Goal: Task Accomplishment & Management: Complete application form

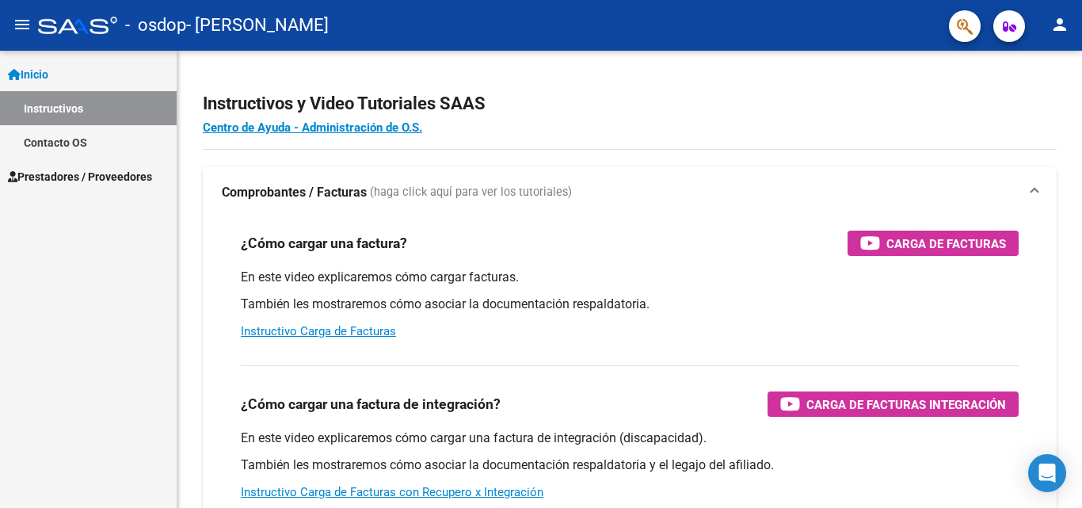
scroll to position [82, 0]
click at [111, 172] on span "Prestadores / Proveedores" at bounding box center [80, 176] width 144 height 17
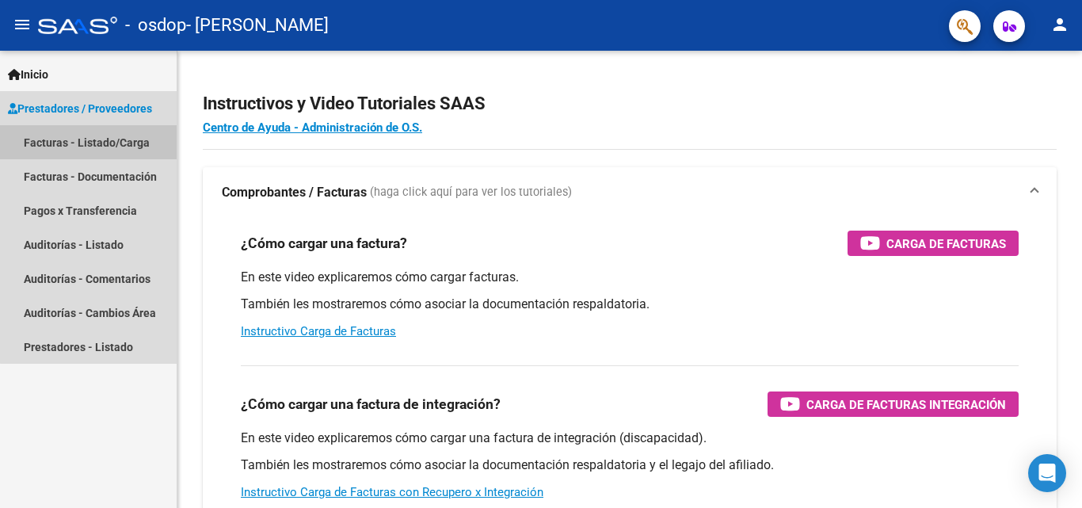
click at [120, 140] on link "Facturas - Listado/Carga" at bounding box center [88, 142] width 177 height 34
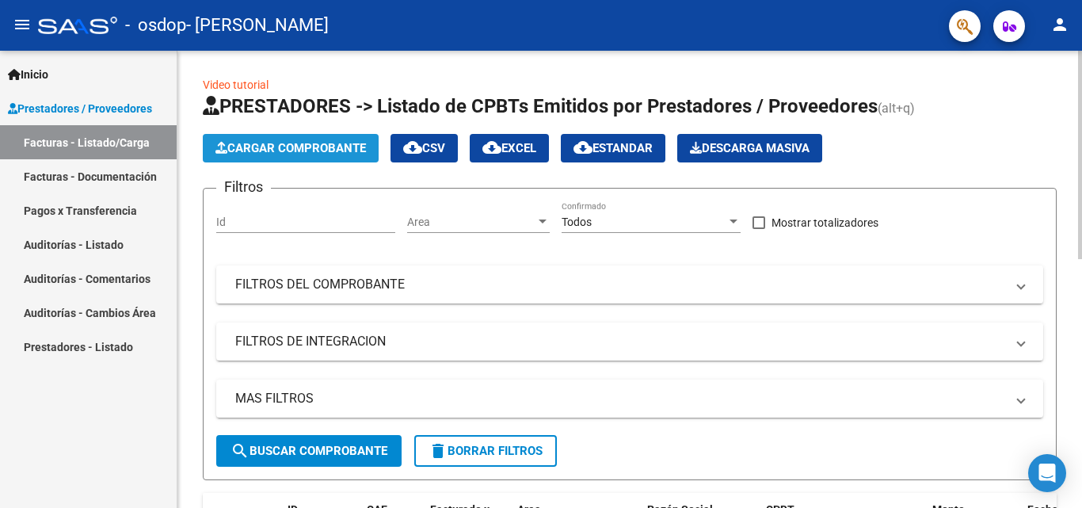
click at [309, 143] on span "Cargar Comprobante" at bounding box center [290, 148] width 150 height 14
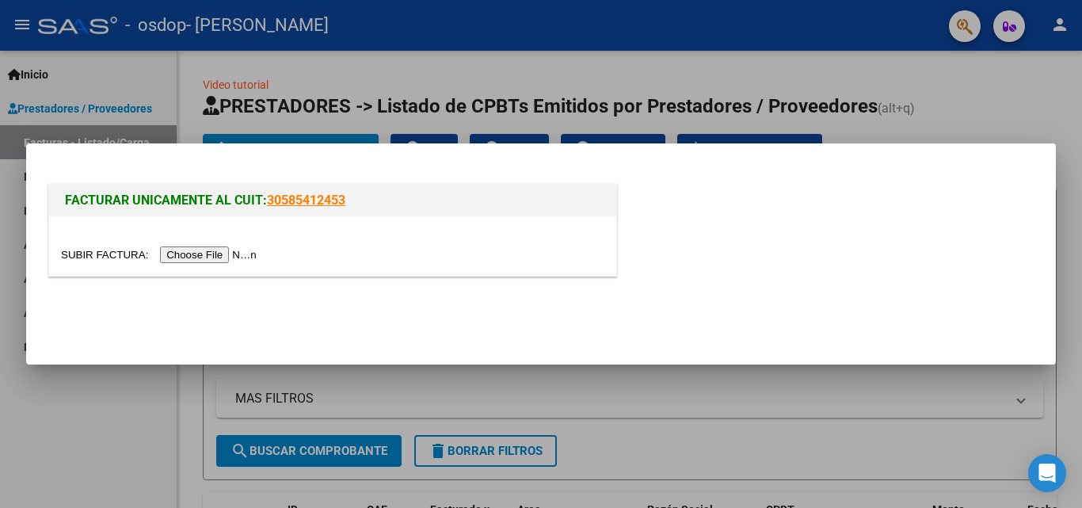
click at [202, 250] on input "file" at bounding box center [161, 254] width 200 height 17
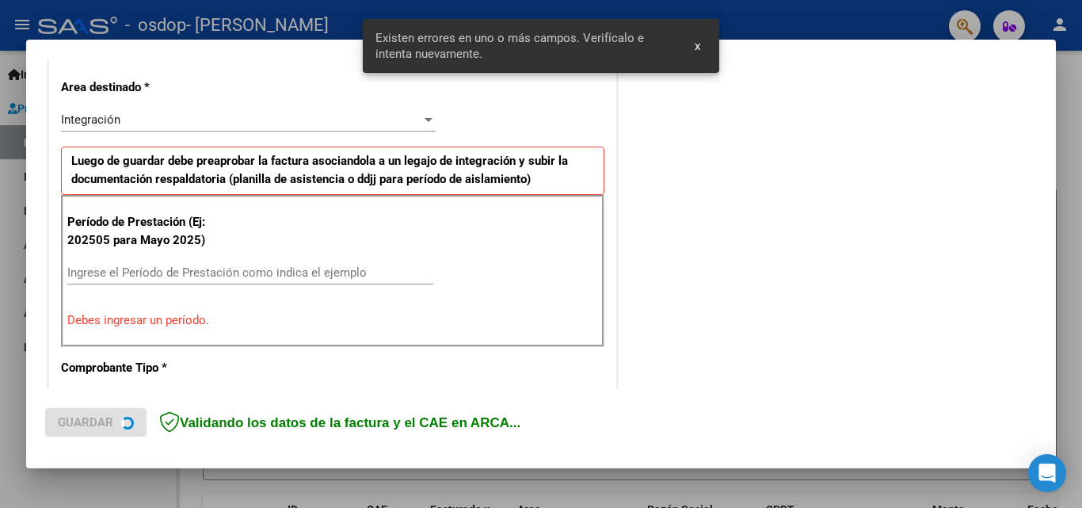
scroll to position [357, 0]
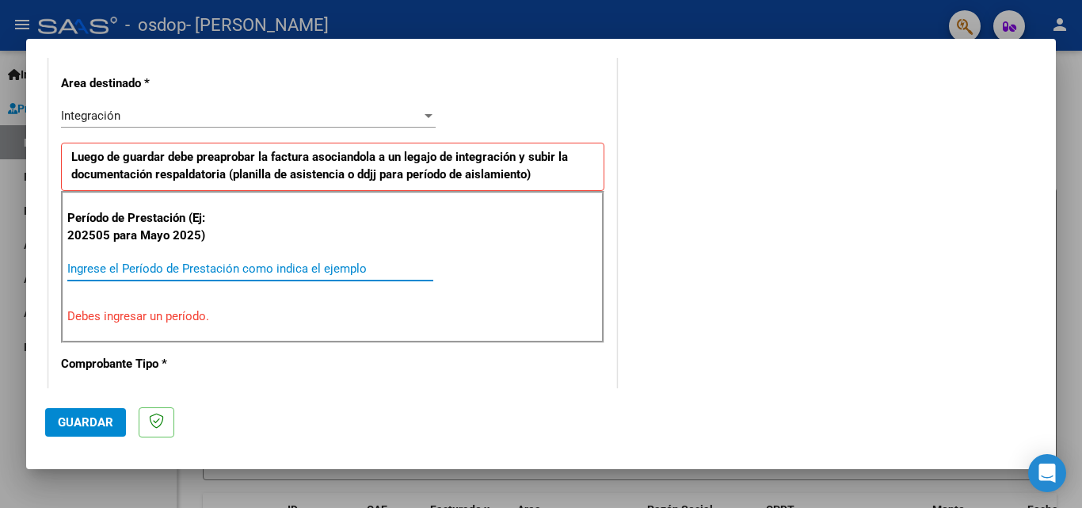
click at [176, 272] on input "Ingrese el Período de Prestación como indica el ejemplo" at bounding box center [250, 268] width 366 height 14
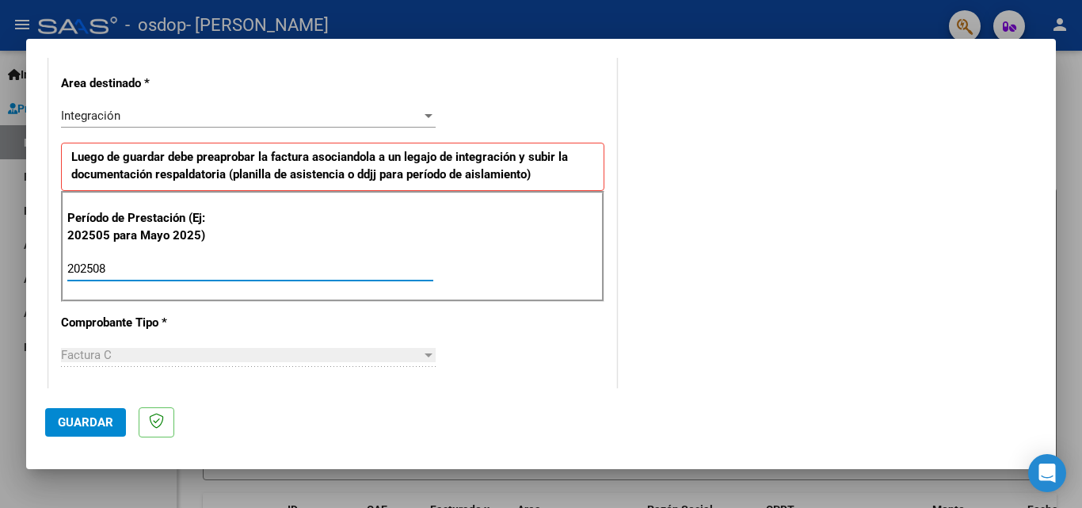
type input "202508"
click at [425, 358] on div at bounding box center [428, 354] width 14 height 13
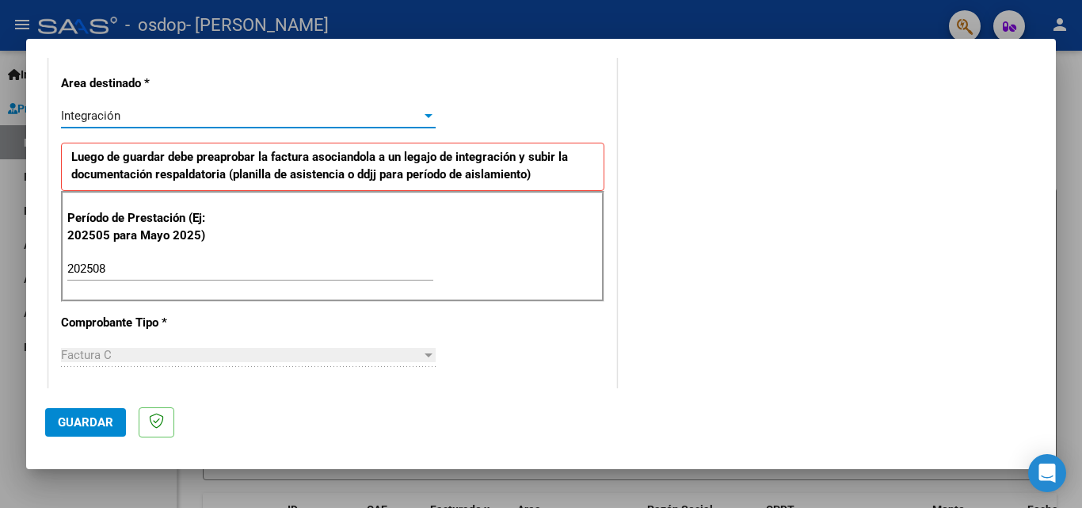
click at [409, 109] on div "Integración" at bounding box center [241, 115] width 360 height 14
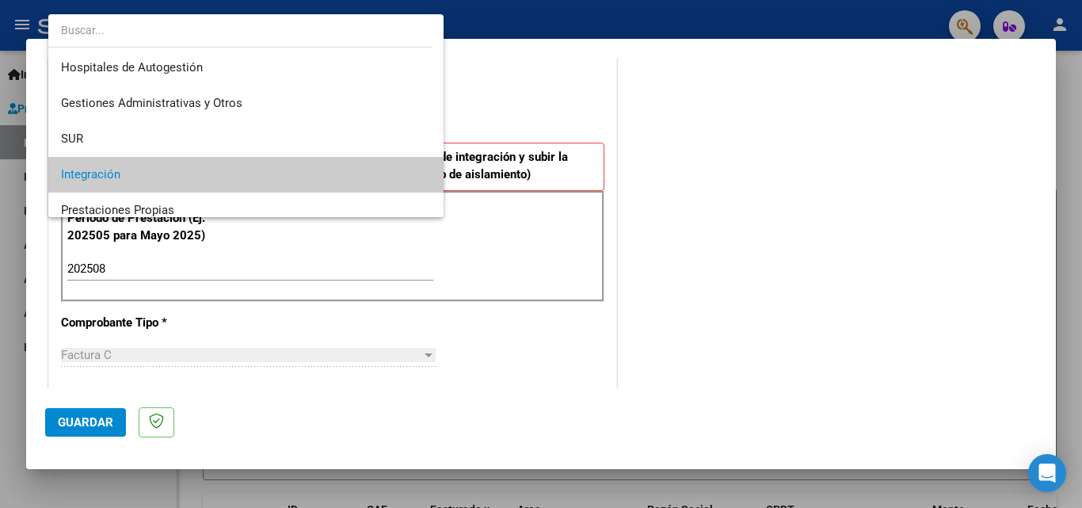
scroll to position [59, 0]
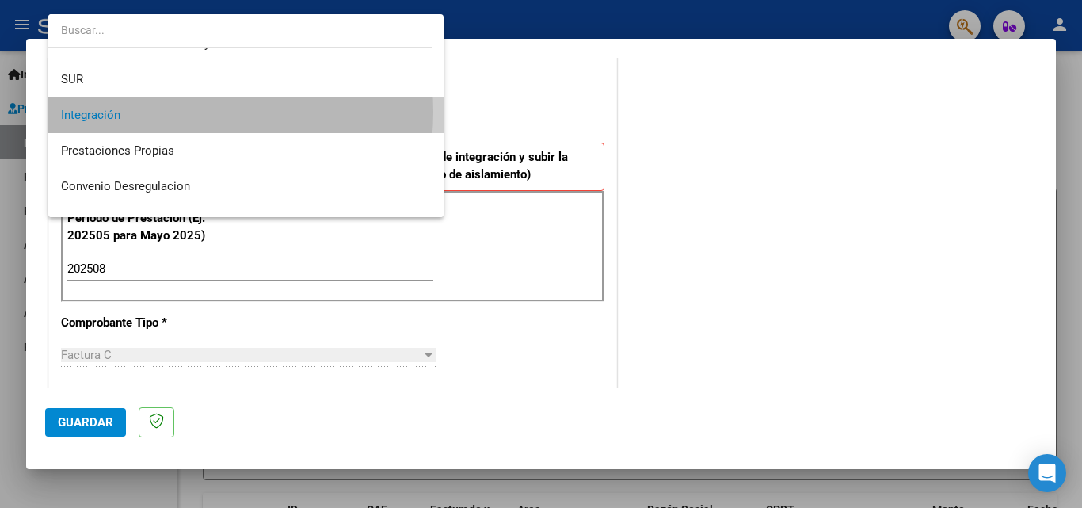
click at [184, 112] on span "Integración" at bounding box center [246, 115] width 370 height 36
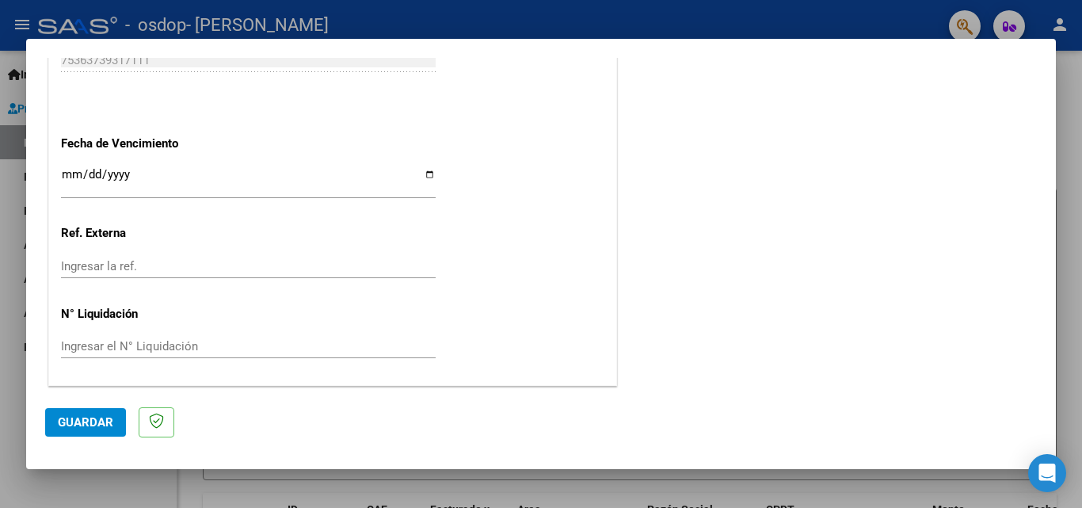
scroll to position [1063, 0]
click at [89, 423] on span "Guardar" at bounding box center [85, 422] width 55 height 14
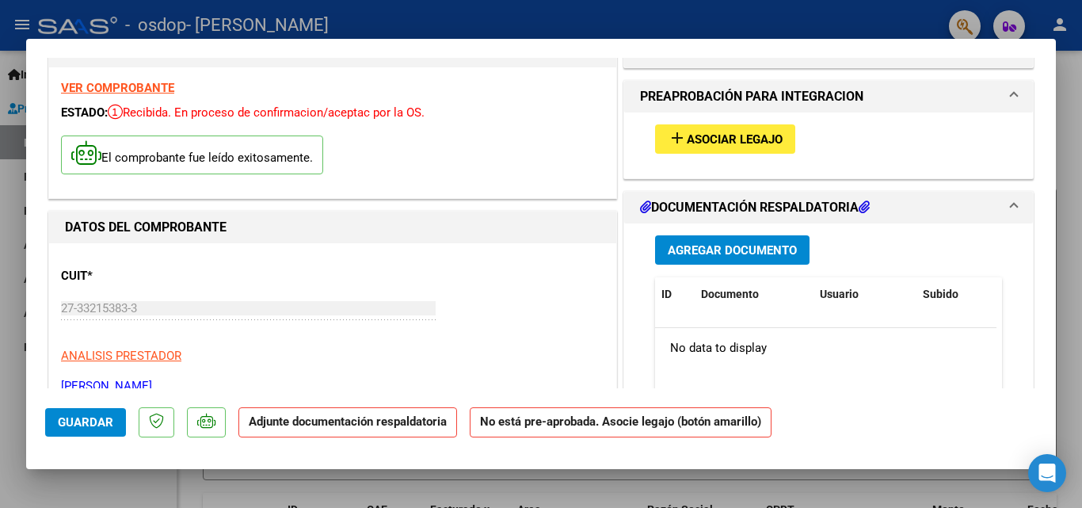
scroll to position [4, 0]
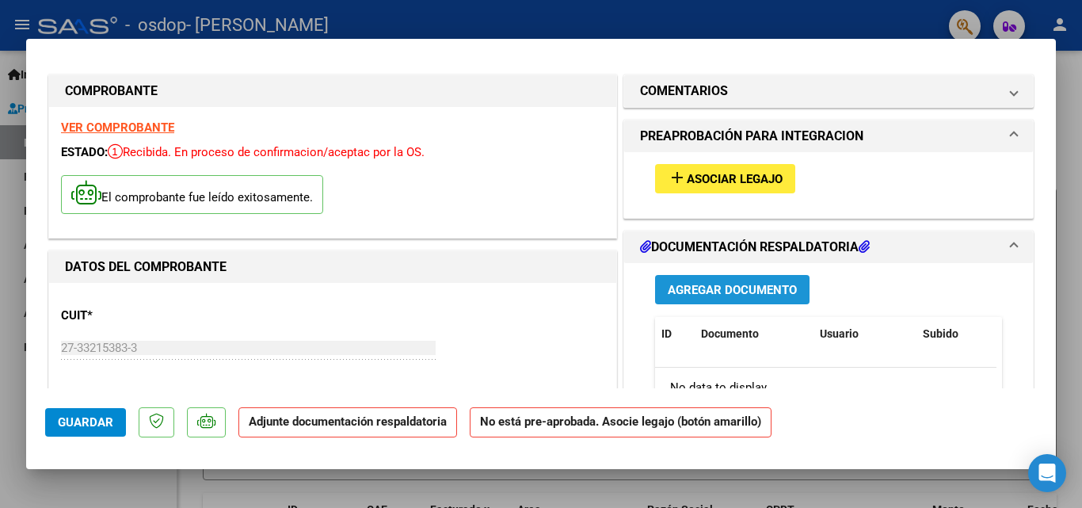
click at [735, 283] on span "Agregar Documento" at bounding box center [731, 290] width 129 height 14
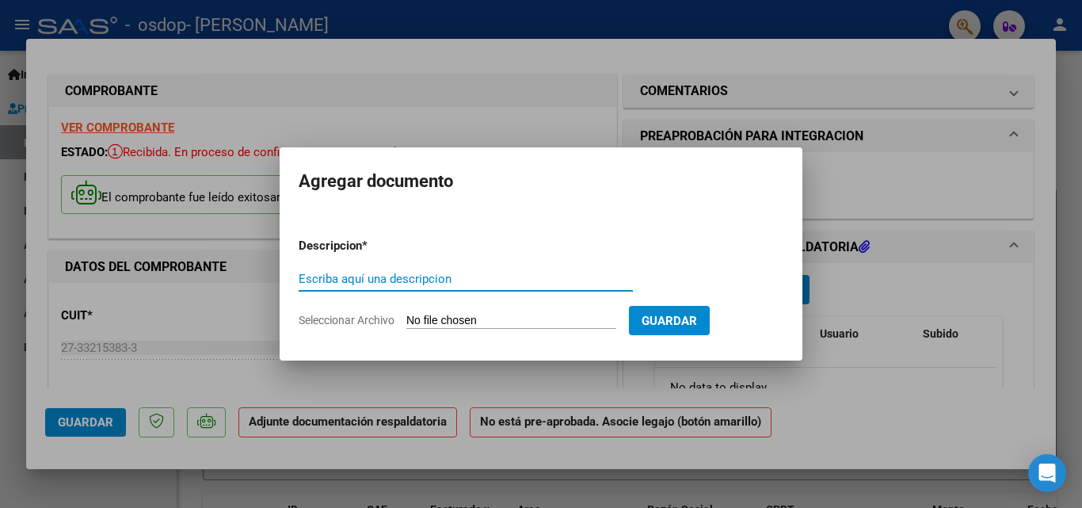
click at [557, 279] on input "Escriba aquí una descripcion" at bounding box center [465, 279] width 334 height 14
click at [410, 277] on input "Escriba aquí una descripcion" at bounding box center [465, 279] width 334 height 14
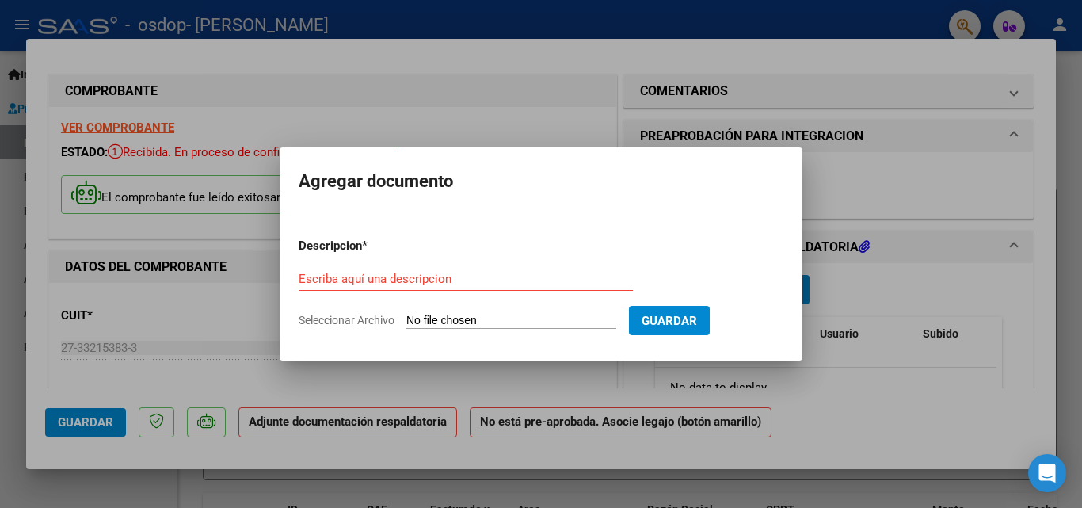
click at [860, 399] on div at bounding box center [541, 254] width 1082 height 508
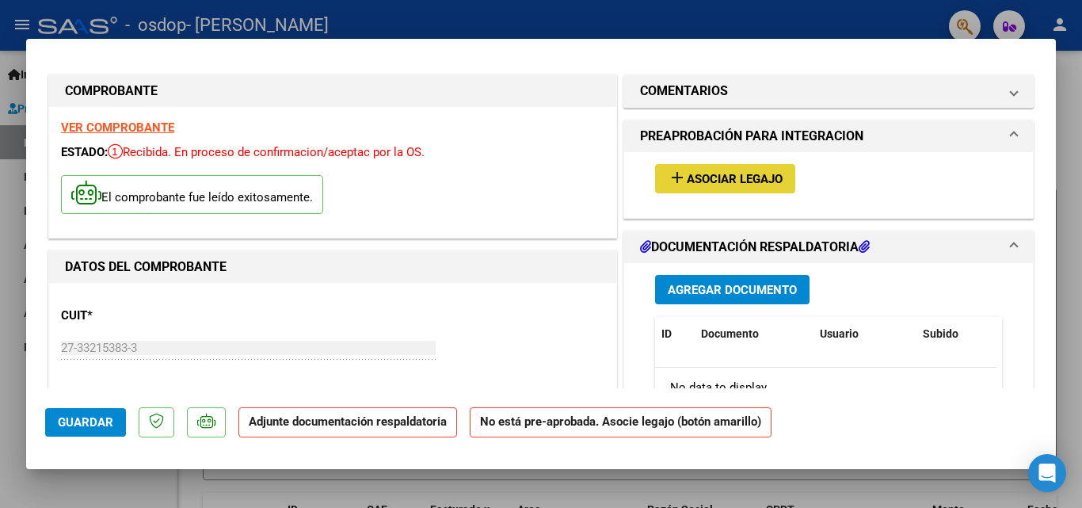
click at [717, 175] on span "Asociar Legajo" at bounding box center [734, 179] width 96 height 14
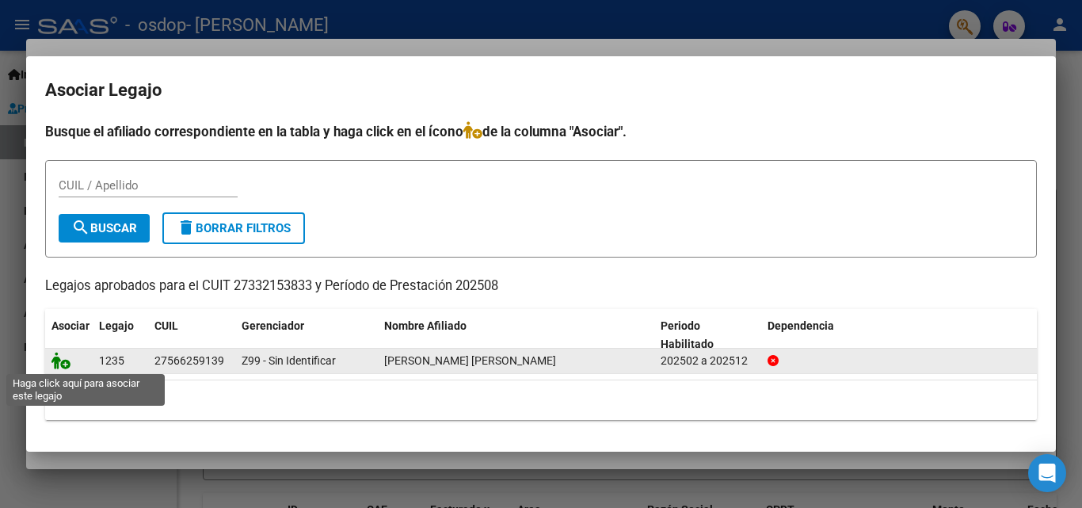
click at [66, 362] on icon at bounding box center [60, 360] width 19 height 17
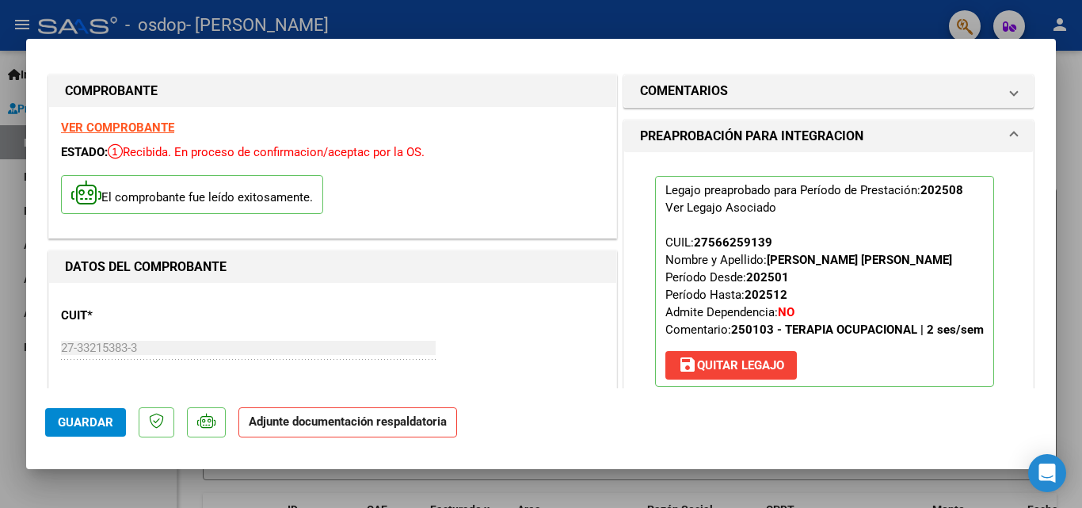
click at [83, 416] on span "Guardar" at bounding box center [85, 422] width 55 height 14
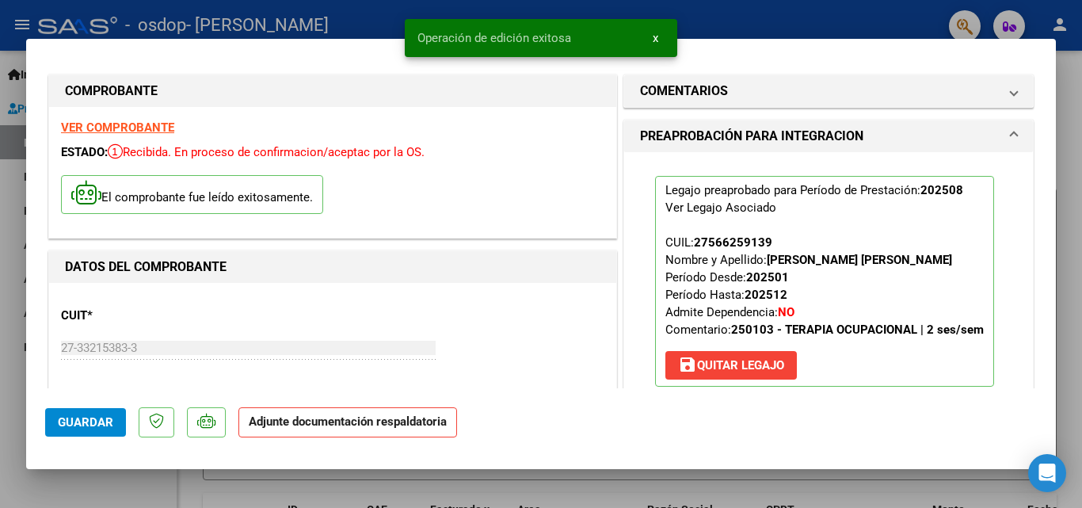
click at [356, 429] on p "Adjunte documentación respaldatoria" at bounding box center [347, 422] width 219 height 31
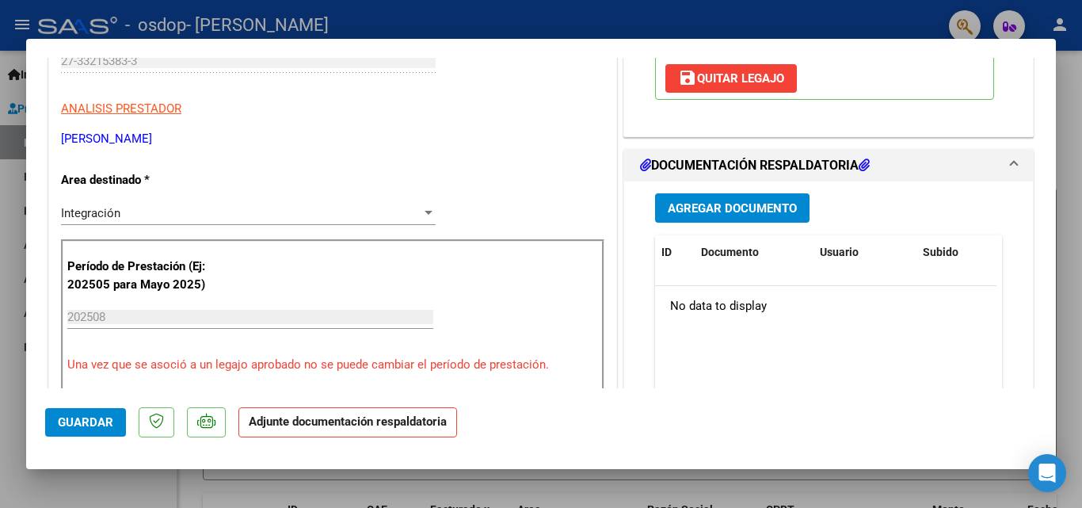
scroll to position [391, 0]
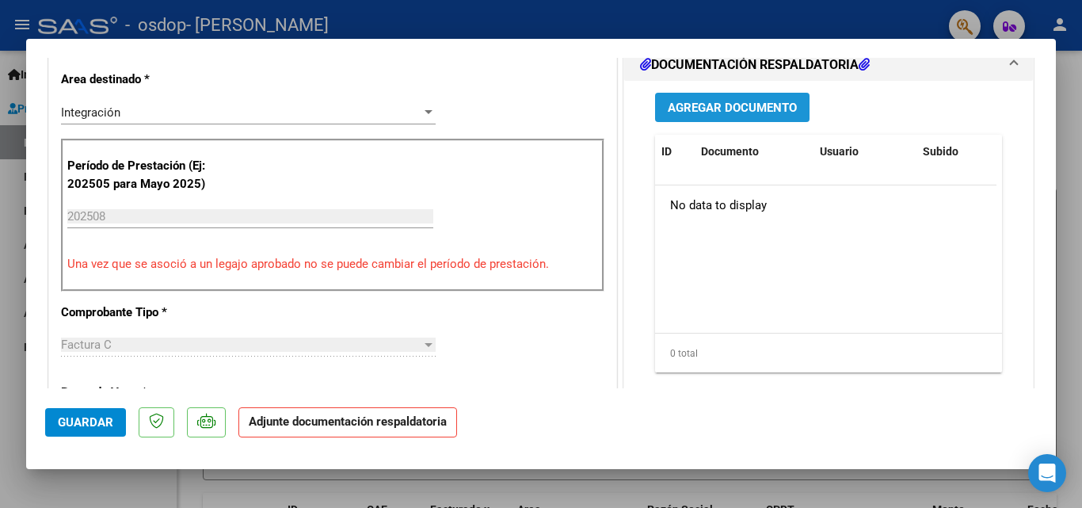
click at [754, 96] on button "Agregar Documento" at bounding box center [732, 107] width 154 height 29
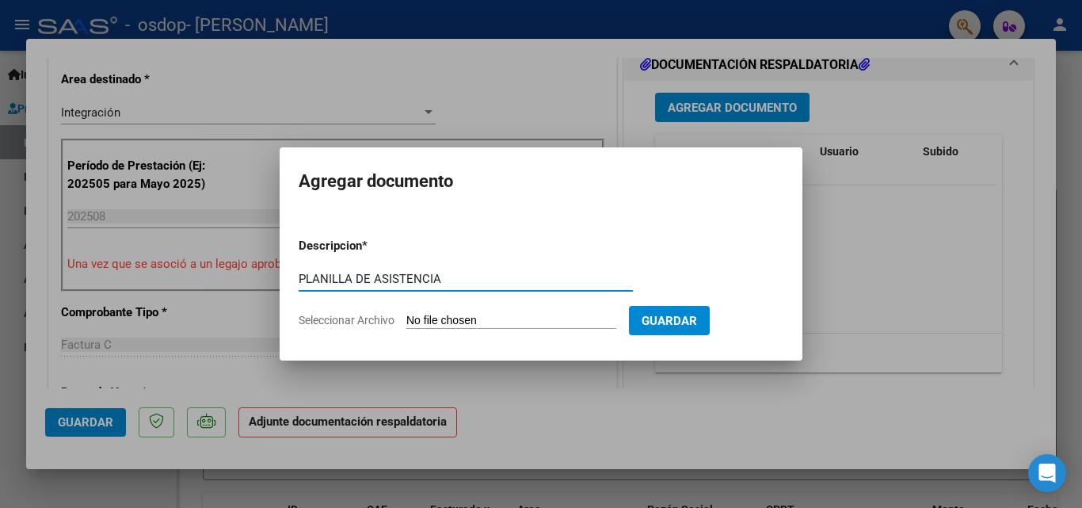
type input "PLANILLA DE ASISTENCIA"
click at [546, 319] on input "Seleccionar Archivo" at bounding box center [511, 321] width 210 height 15
type input "C:\fakepath\[PERSON_NAME] Agosto.pdf"
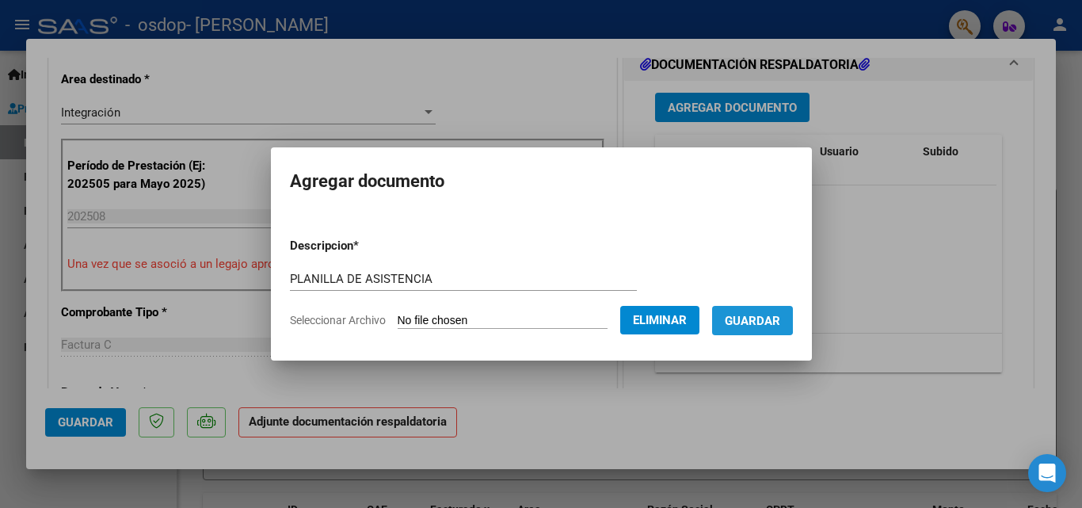
click at [757, 318] on span "Guardar" at bounding box center [751, 321] width 55 height 14
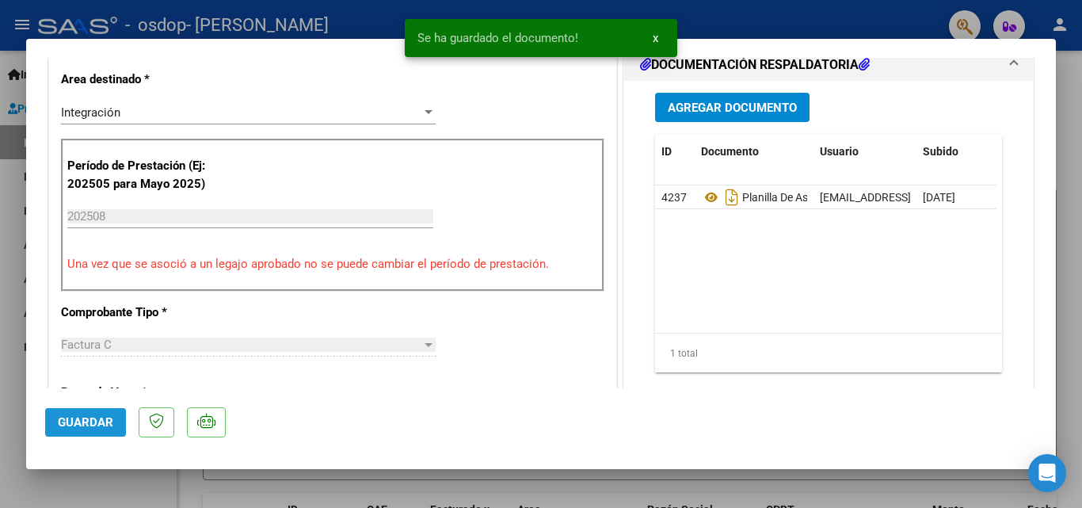
click at [93, 420] on span "Guardar" at bounding box center [85, 422] width 55 height 14
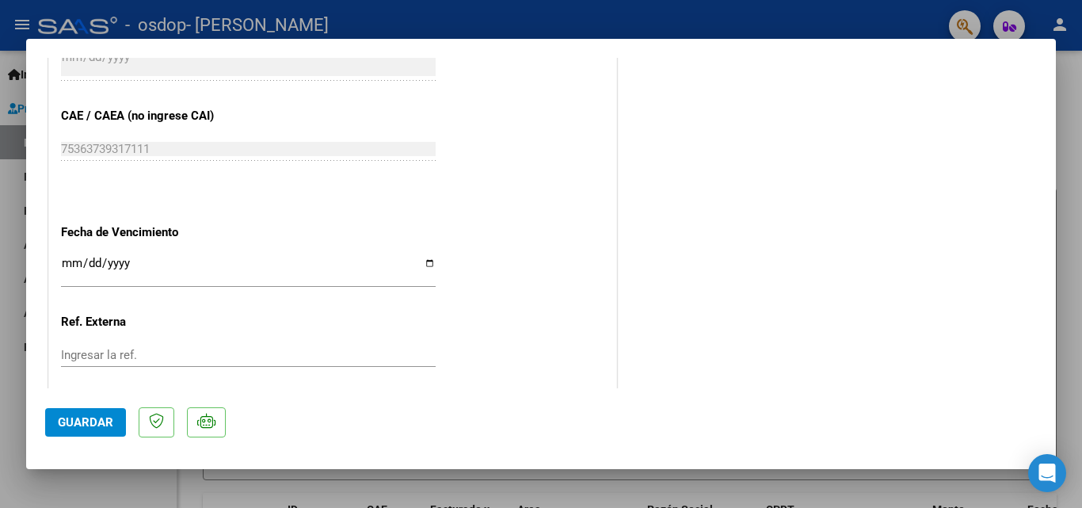
scroll to position [1087, 0]
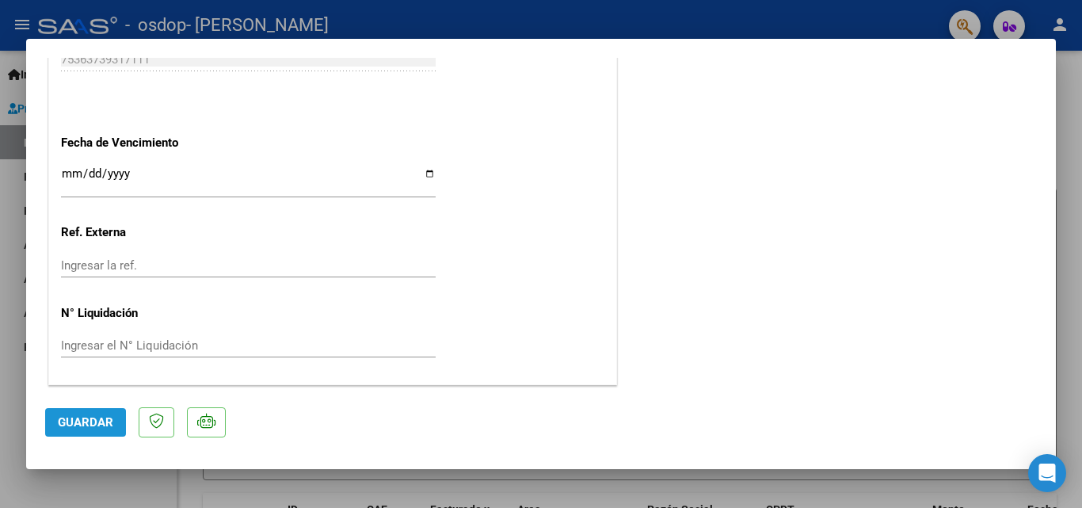
click at [94, 424] on span "Guardar" at bounding box center [85, 422] width 55 height 14
click at [1078, 159] on div at bounding box center [541, 254] width 1082 height 508
click at [1078, 159] on div at bounding box center [1080, 155] width 4 height 208
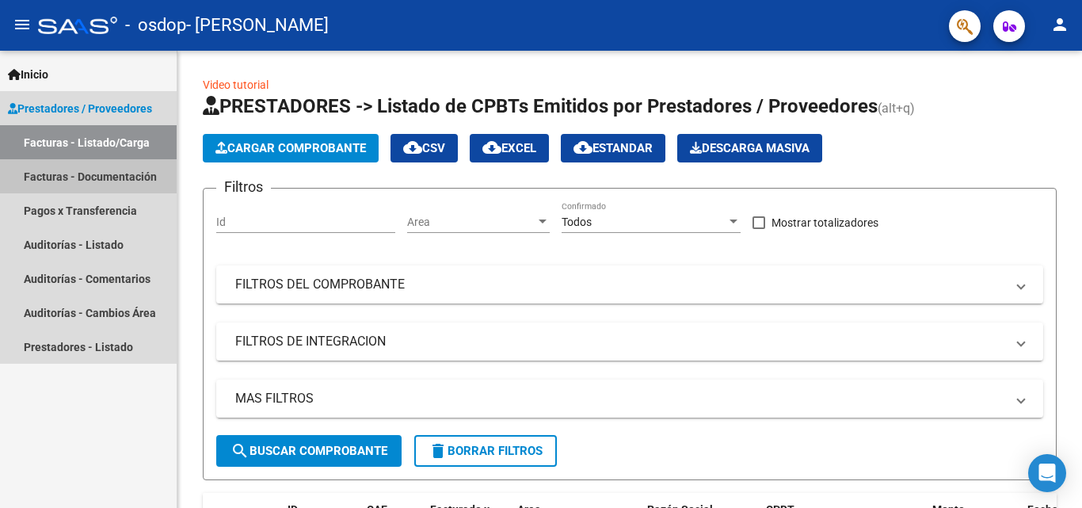
click at [43, 183] on link "Facturas - Documentación" at bounding box center [88, 176] width 177 height 34
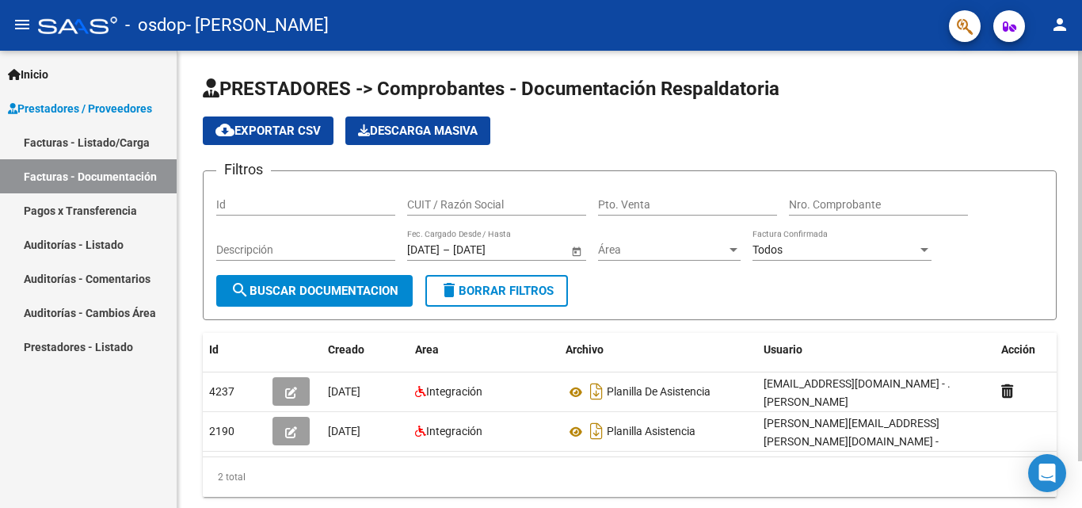
click at [1051, 116] on div "PRESTADORES -> Comprobantes - Documentación Respaldatoria cloud_download Export…" at bounding box center [631, 299] width 908 height 496
click at [1055, 17] on mat-icon "person" at bounding box center [1059, 24] width 19 height 19
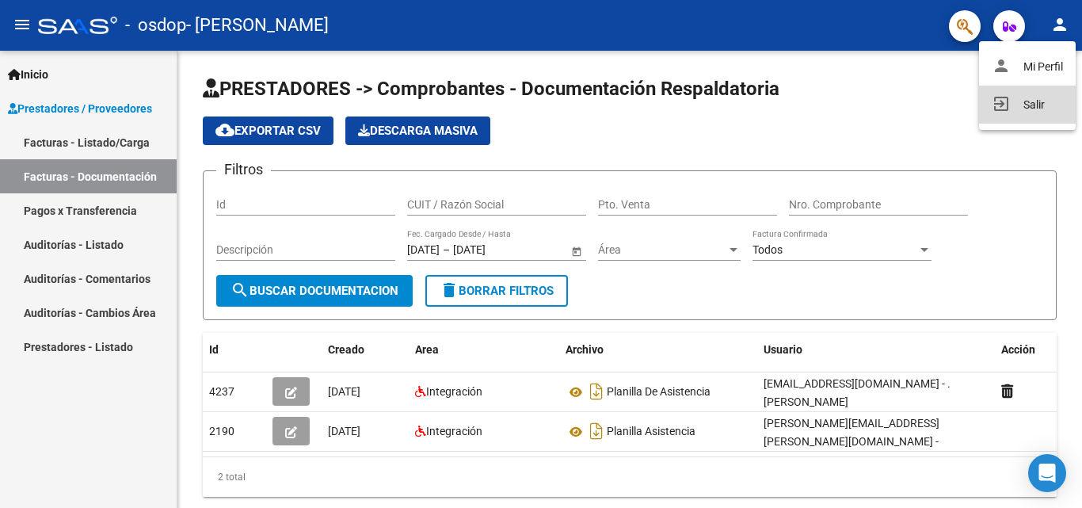
click at [1025, 94] on button "exit_to_app Salir" at bounding box center [1027, 105] width 97 height 38
